Goal: Task Accomplishment & Management: Manage account settings

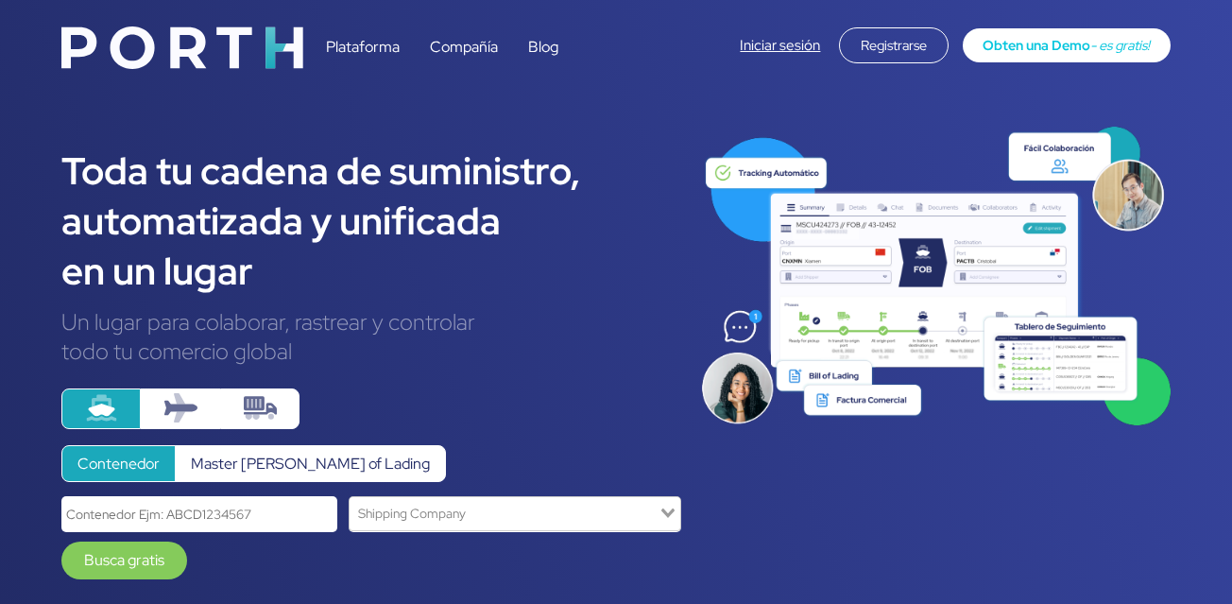
click at [780, 41] on link "Iniciar sesión" at bounding box center [780, 45] width 80 height 19
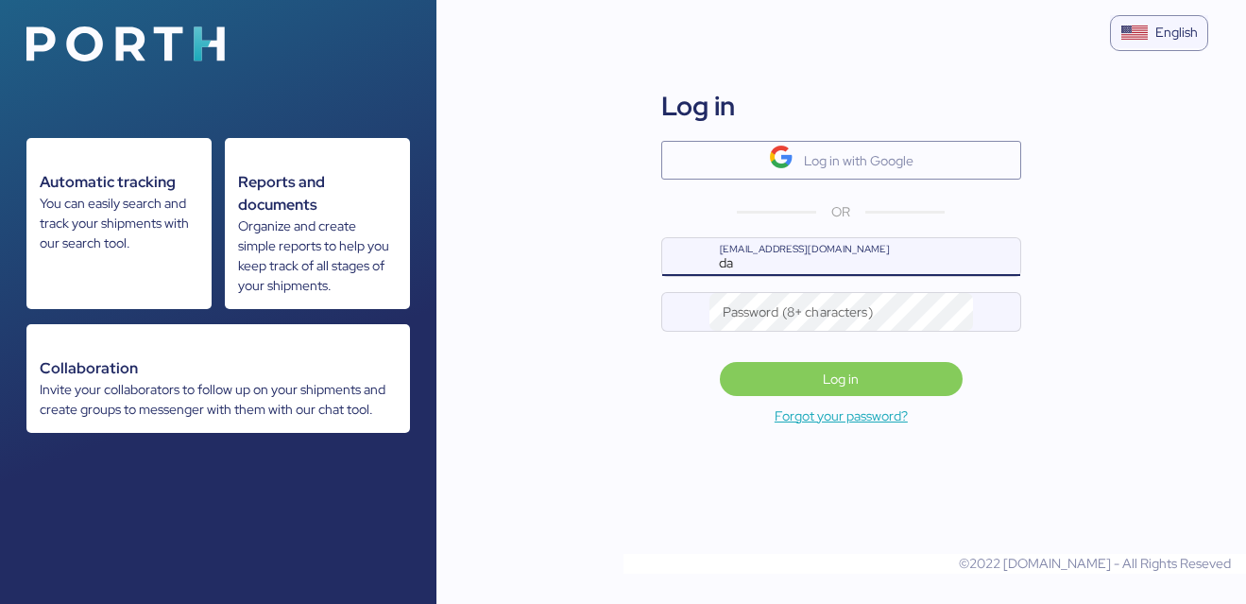
type input "d"
